Goal: Information Seeking & Learning: Learn about a topic

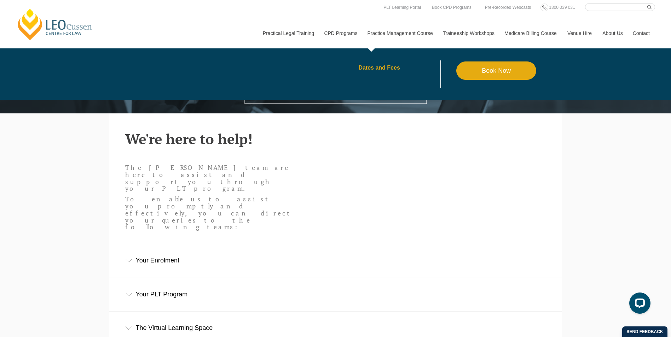
click at [384, 67] on link "Dates and Fees" at bounding box center [407, 68] width 98 height 6
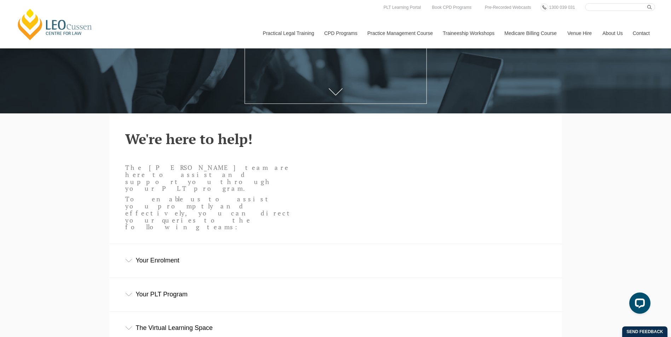
click at [165, 244] on div "Your Enrolment" at bounding box center [335, 260] width 452 height 33
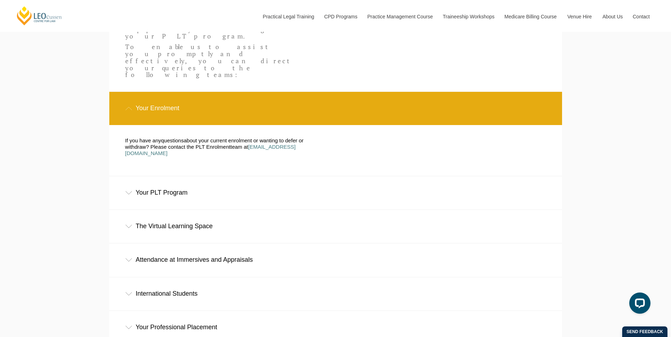
scroll to position [318, 0]
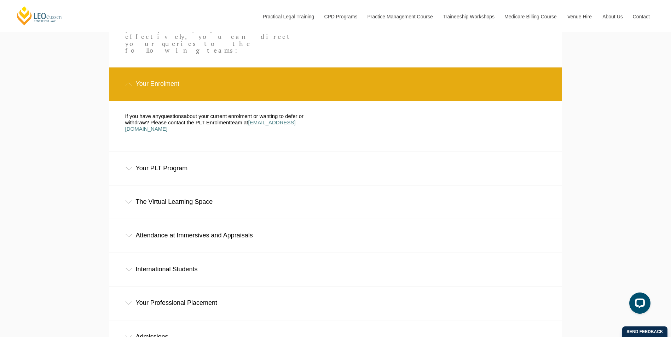
click at [152, 152] on div "Your PLT Program" at bounding box center [335, 168] width 452 height 33
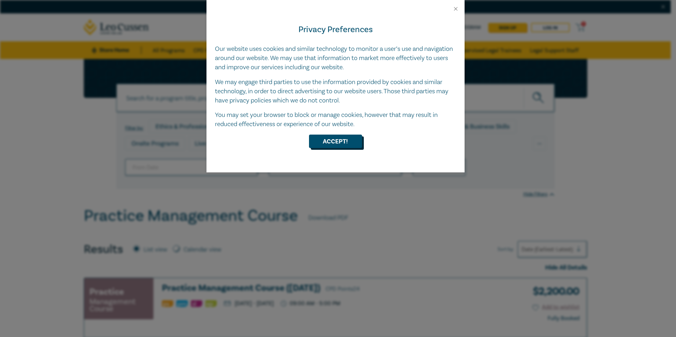
click at [331, 142] on button "Accept!" at bounding box center [335, 141] width 53 height 13
